Goal: Information Seeking & Learning: Learn about a topic

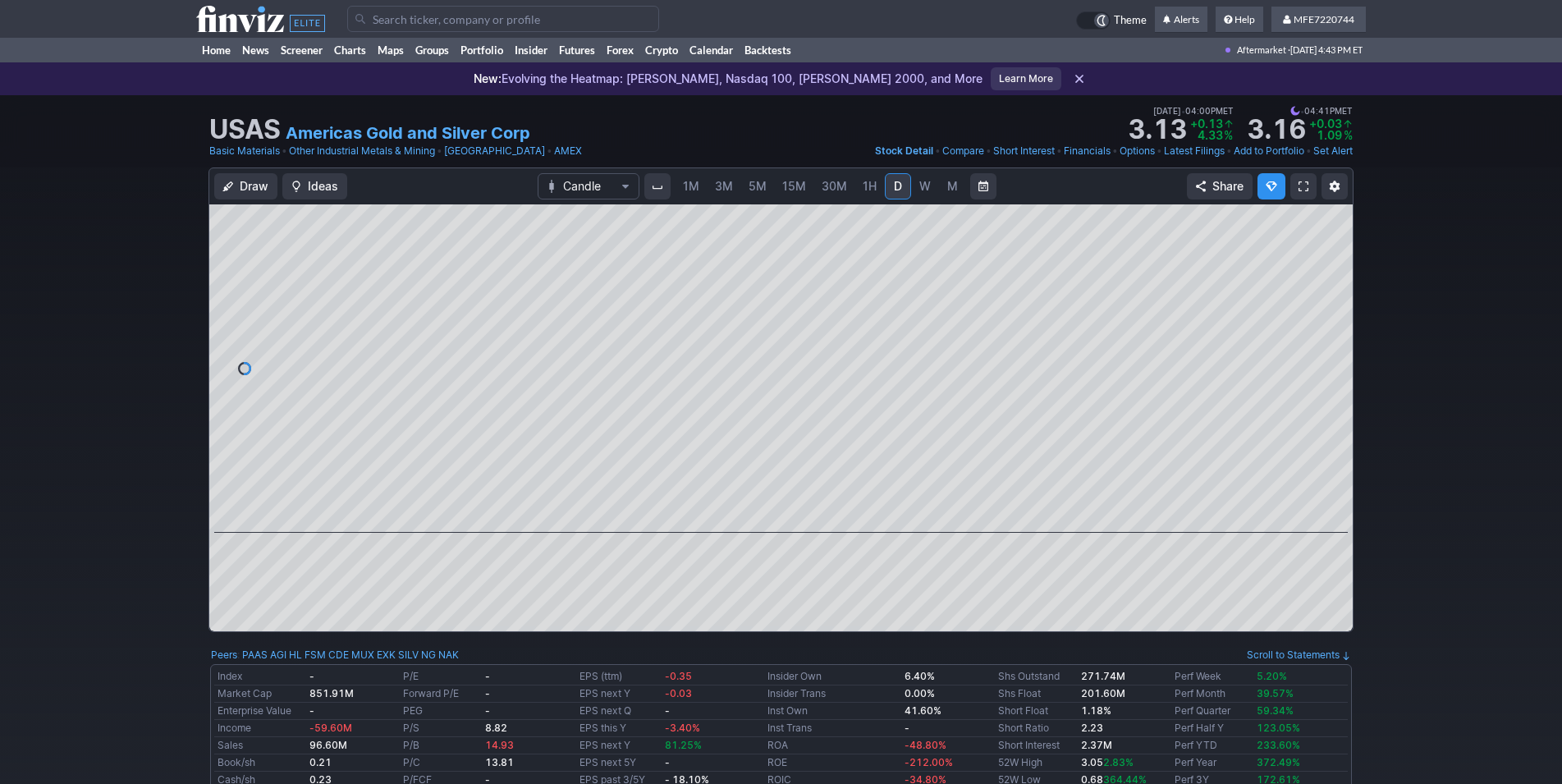
click at [920, 187] on span "W" at bounding box center [925, 186] width 11 height 14
click at [954, 193] on span "M" at bounding box center [952, 186] width 11 height 17
